Goal: Task Accomplishment & Management: Manage account settings

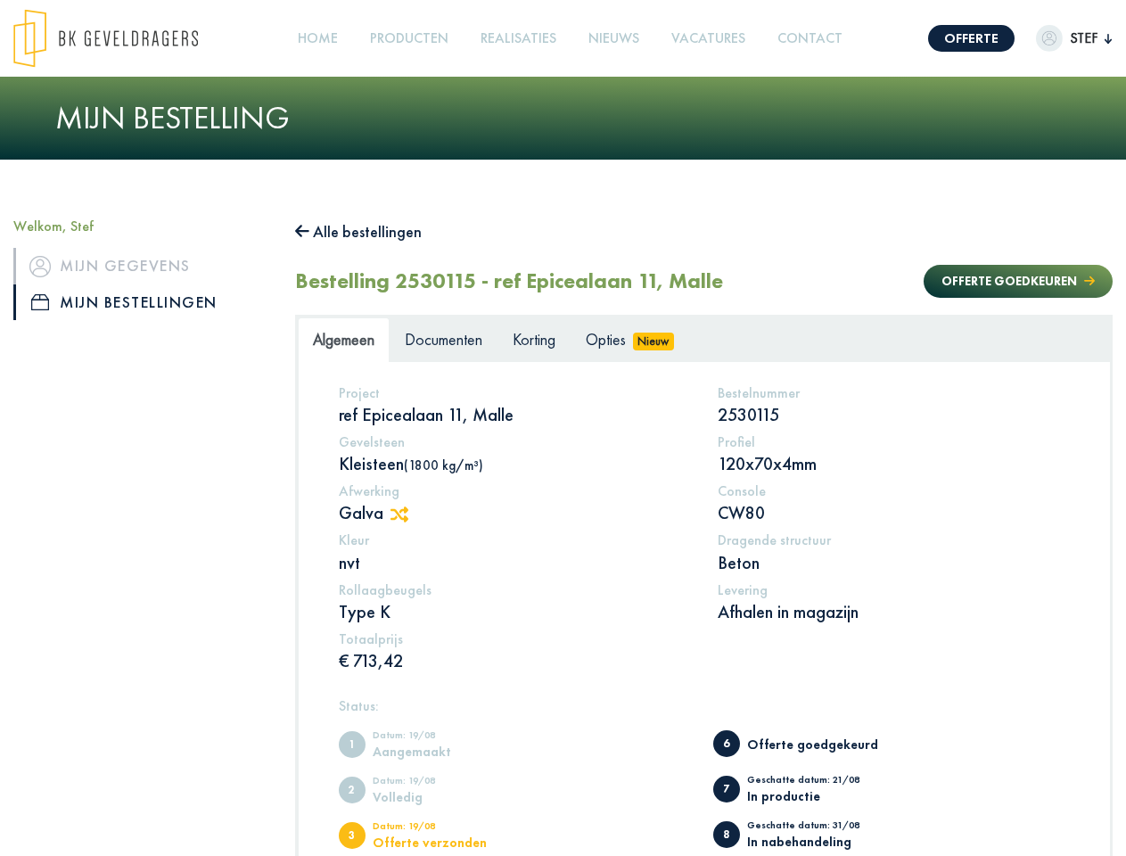
click at [123, 38] on img at bounding box center [105, 38] width 184 height 59
click at [953, 38] on link "Offerte" at bounding box center [971, 38] width 86 height 27
click at [1053, 38] on img "button" at bounding box center [1049, 38] width 27 height 27
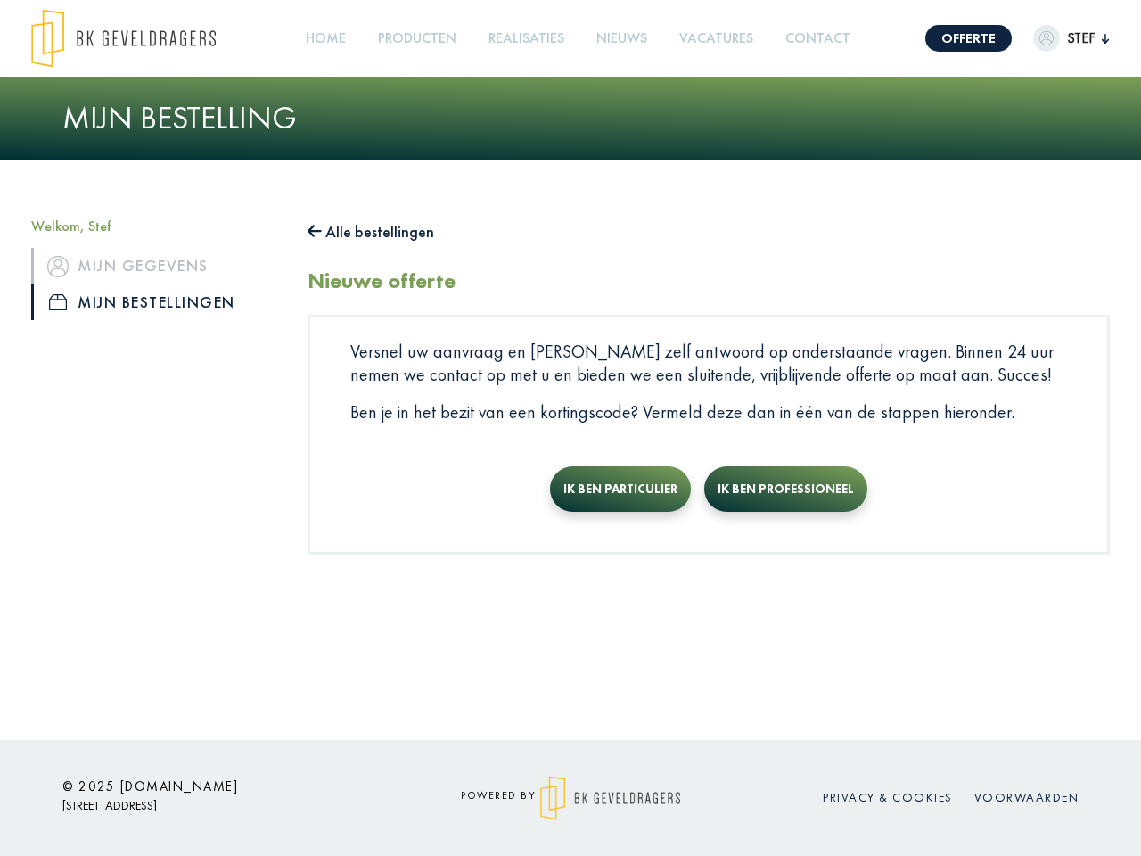
click at [413, 38] on link "Producten +" at bounding box center [417, 39] width 93 height 40
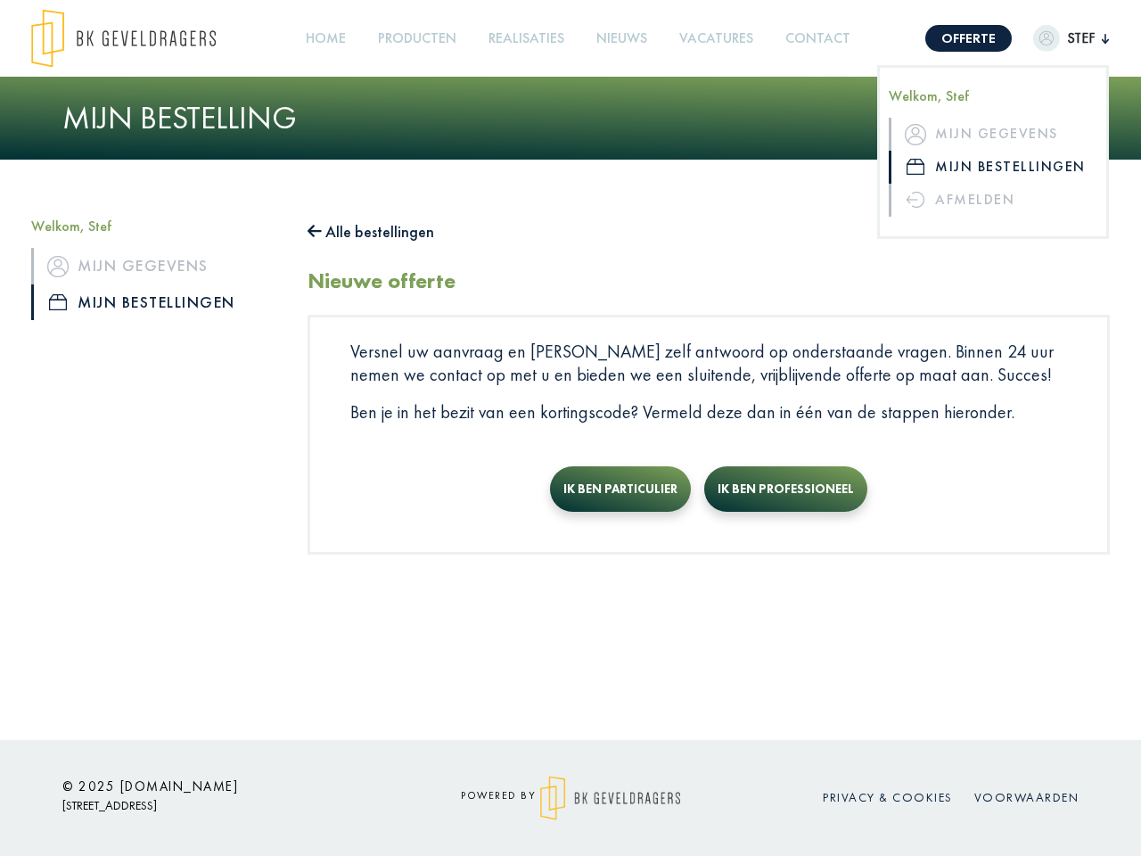
click at [367, 232] on button "Alle bestellingen" at bounding box center [370, 231] width 127 height 29
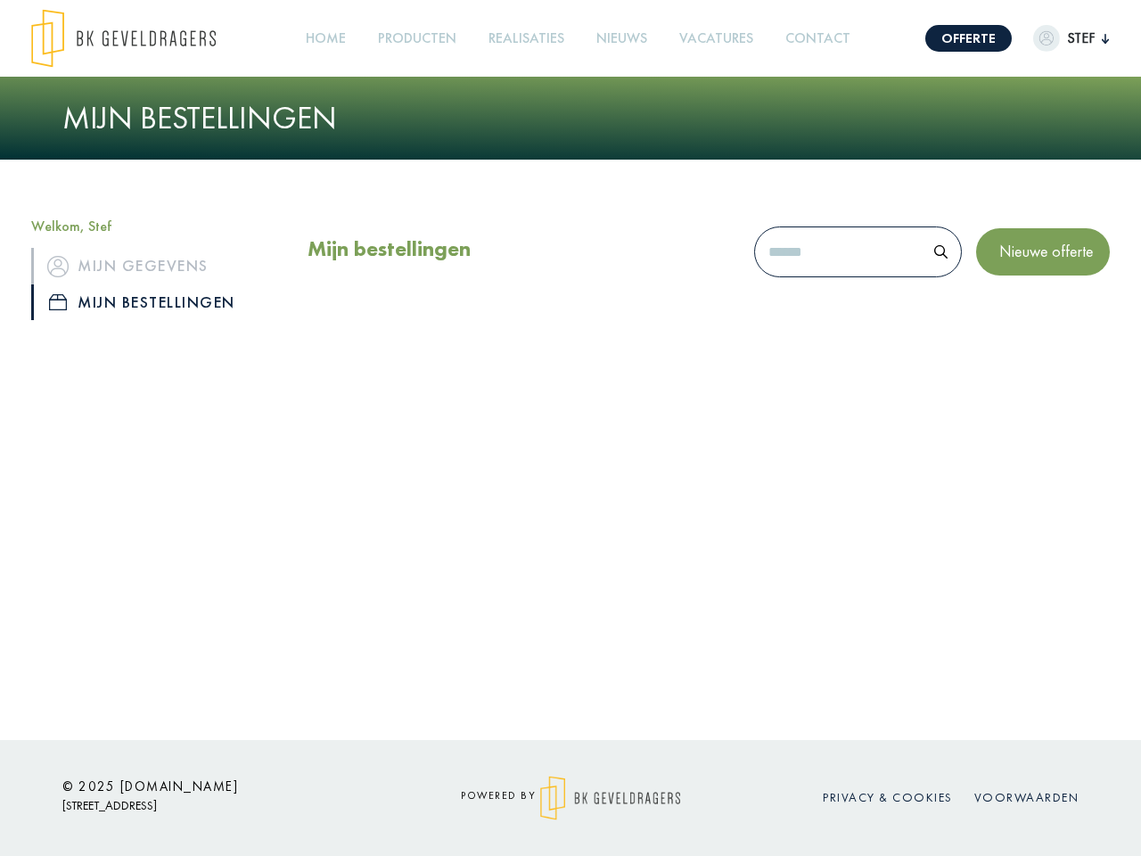
click at [1000, 281] on div "Mijn bestellingen Nieuwe offerte" at bounding box center [708, 255] width 802 height 77
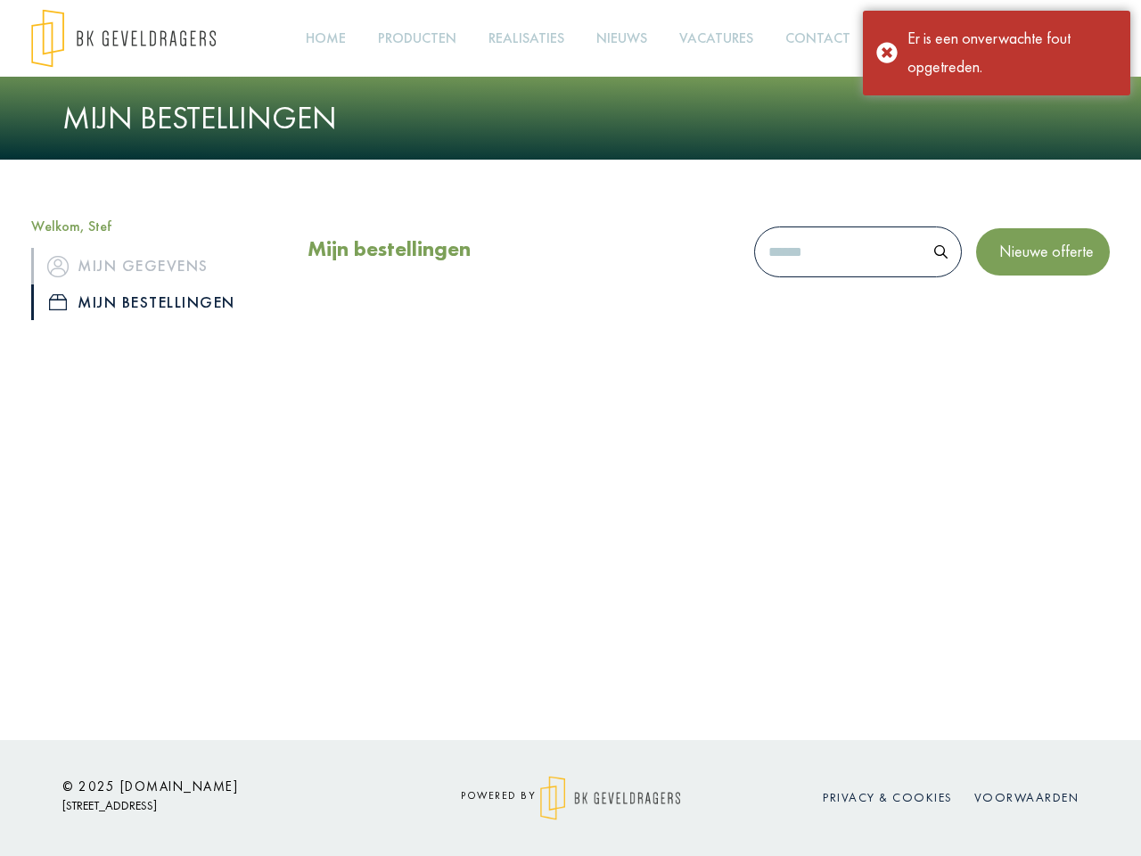
click at [408, 514] on div "Offerte Stef Welkom, Stef Mijn gegevens Mijn bestellingen Afmelden Home Product…" at bounding box center [570, 370] width 1141 height 740
